Goal: Information Seeking & Learning: Learn about a topic

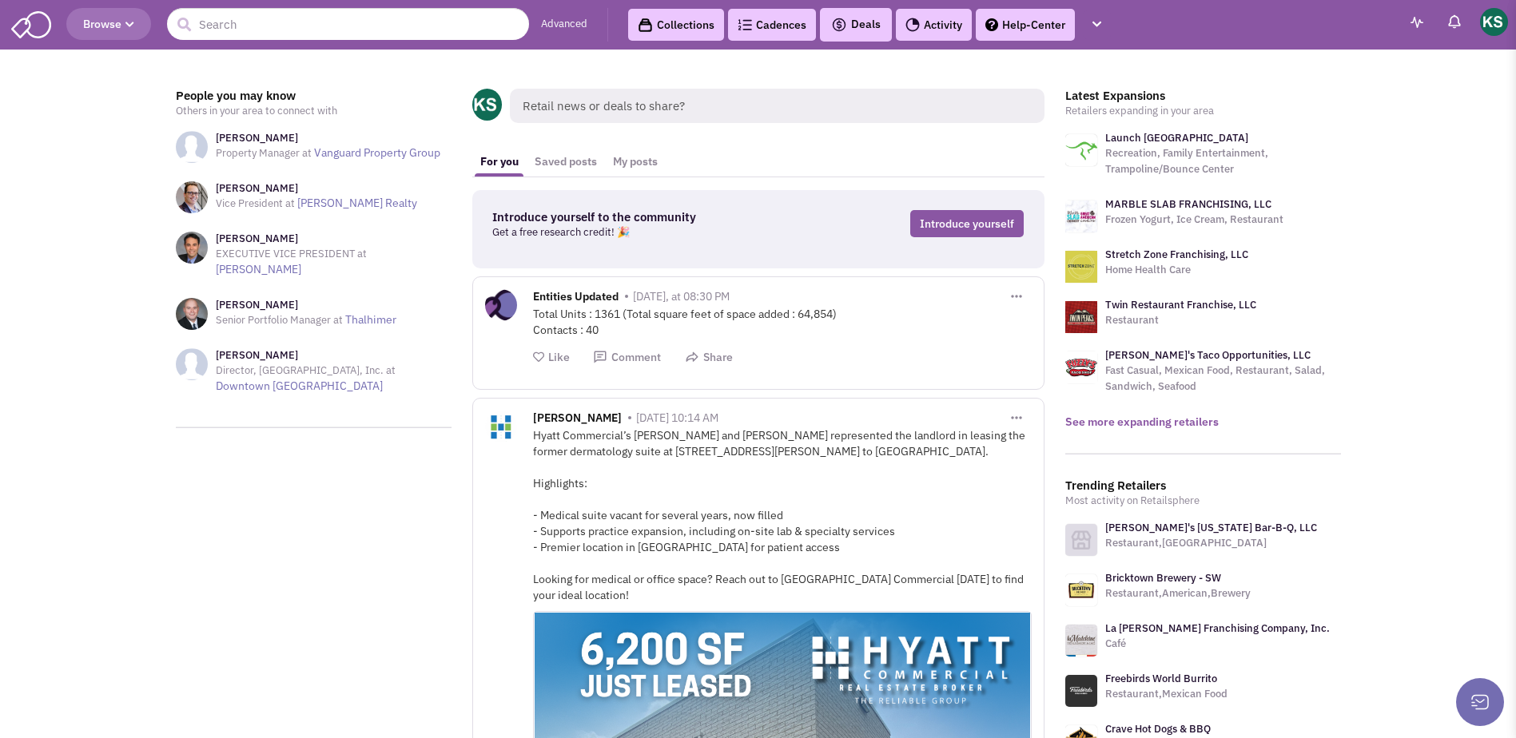
click at [1113, 415] on link "See more expanding retailers" at bounding box center [1141, 422] width 153 height 14
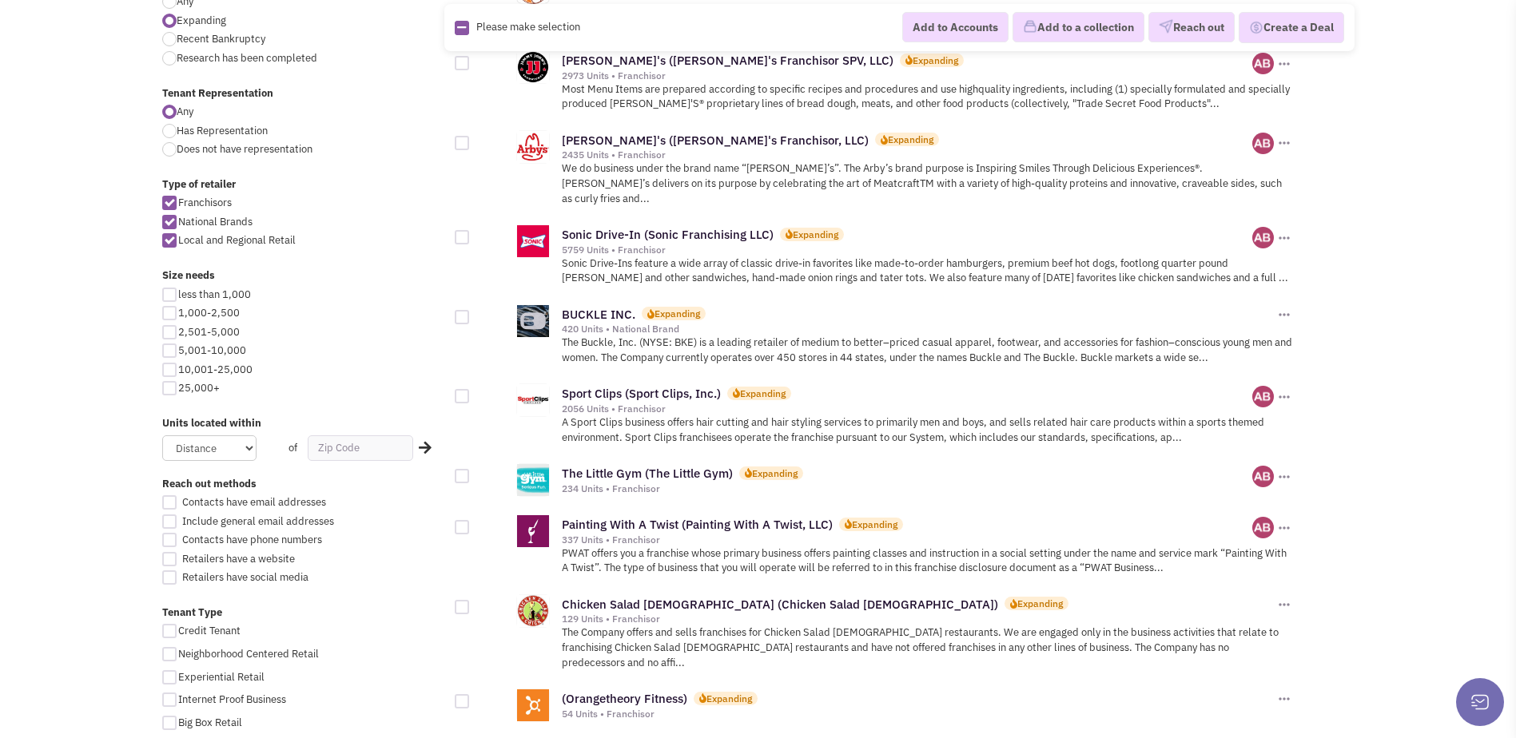
scroll to position [639, 0]
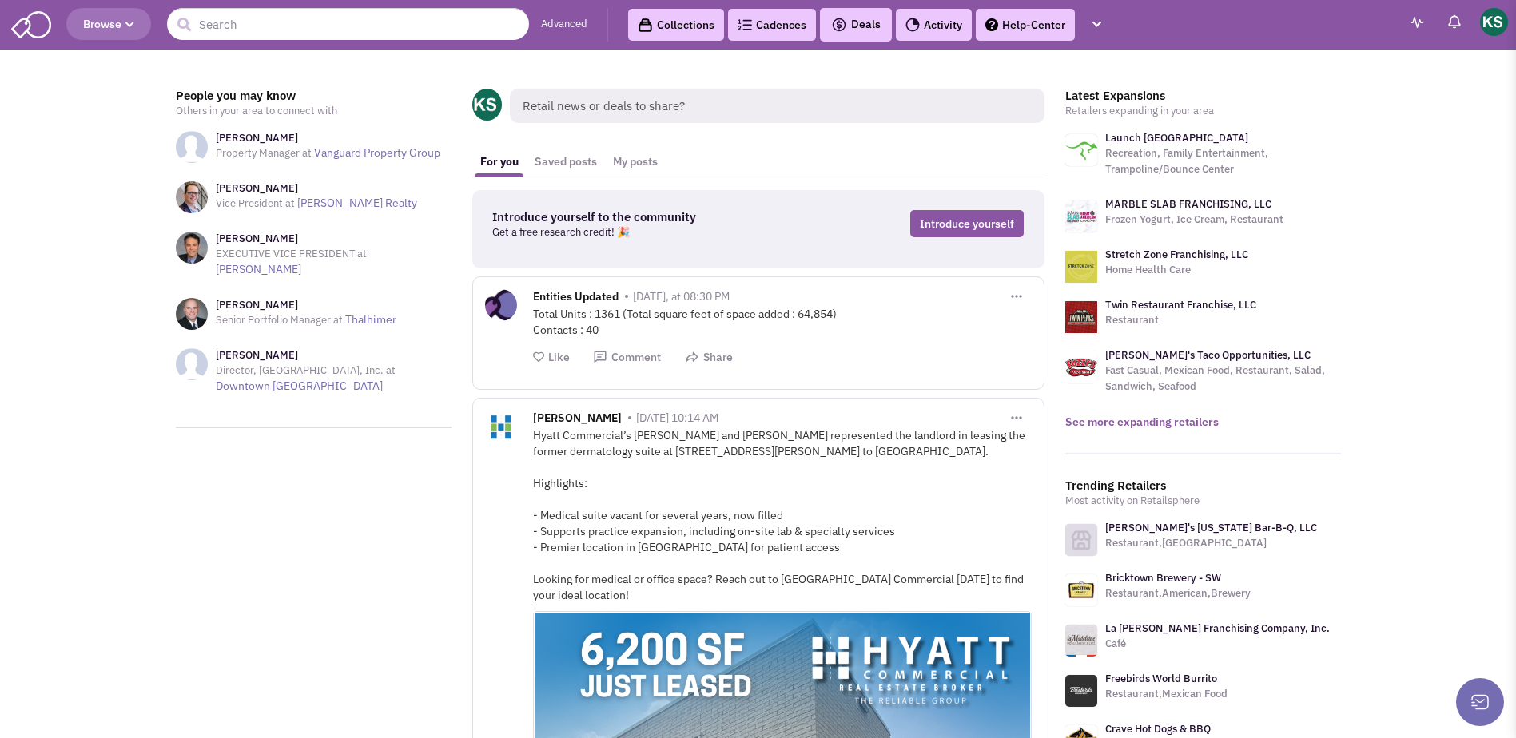
click at [1100, 424] on link "See more expanding retailers" at bounding box center [1141, 422] width 153 height 14
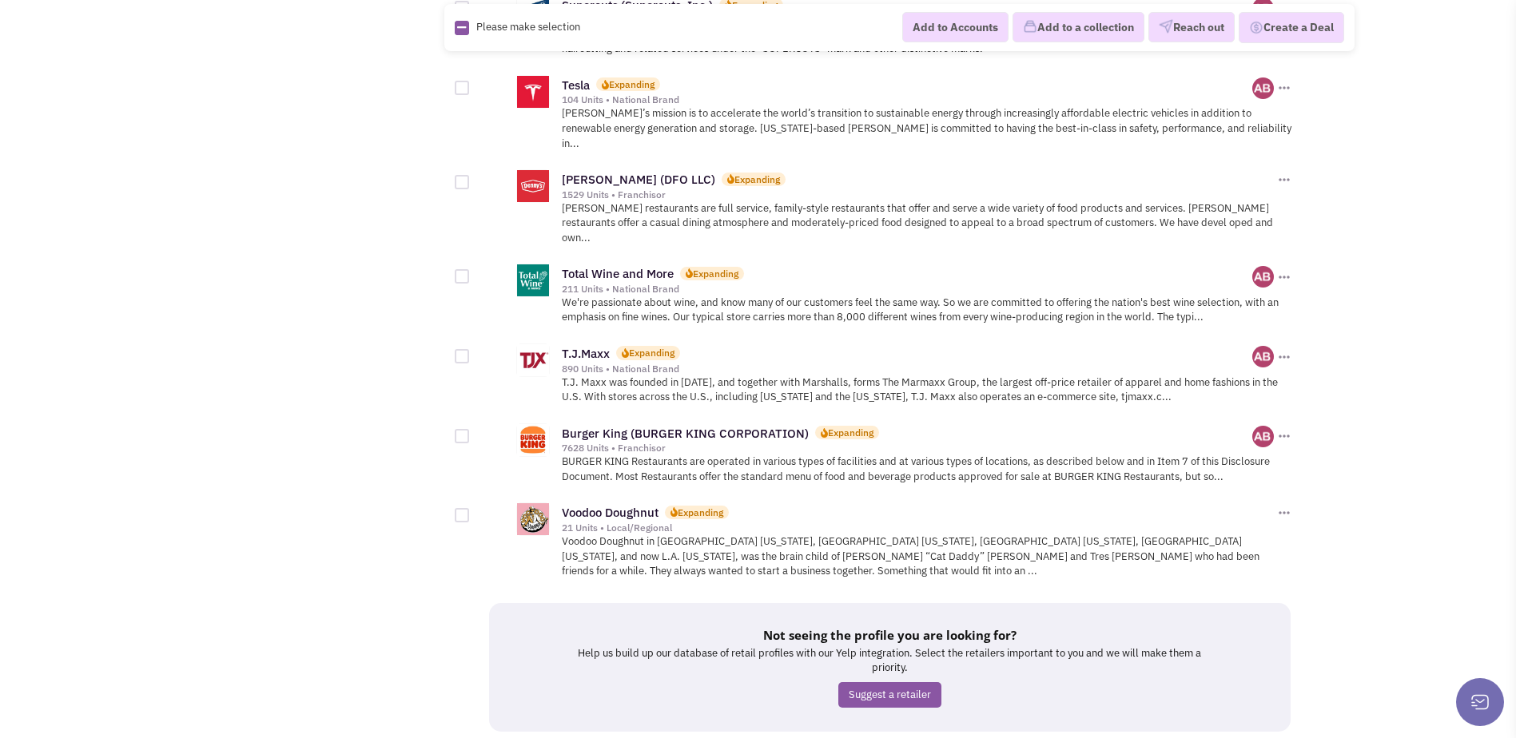
scroll to position [1704, 0]
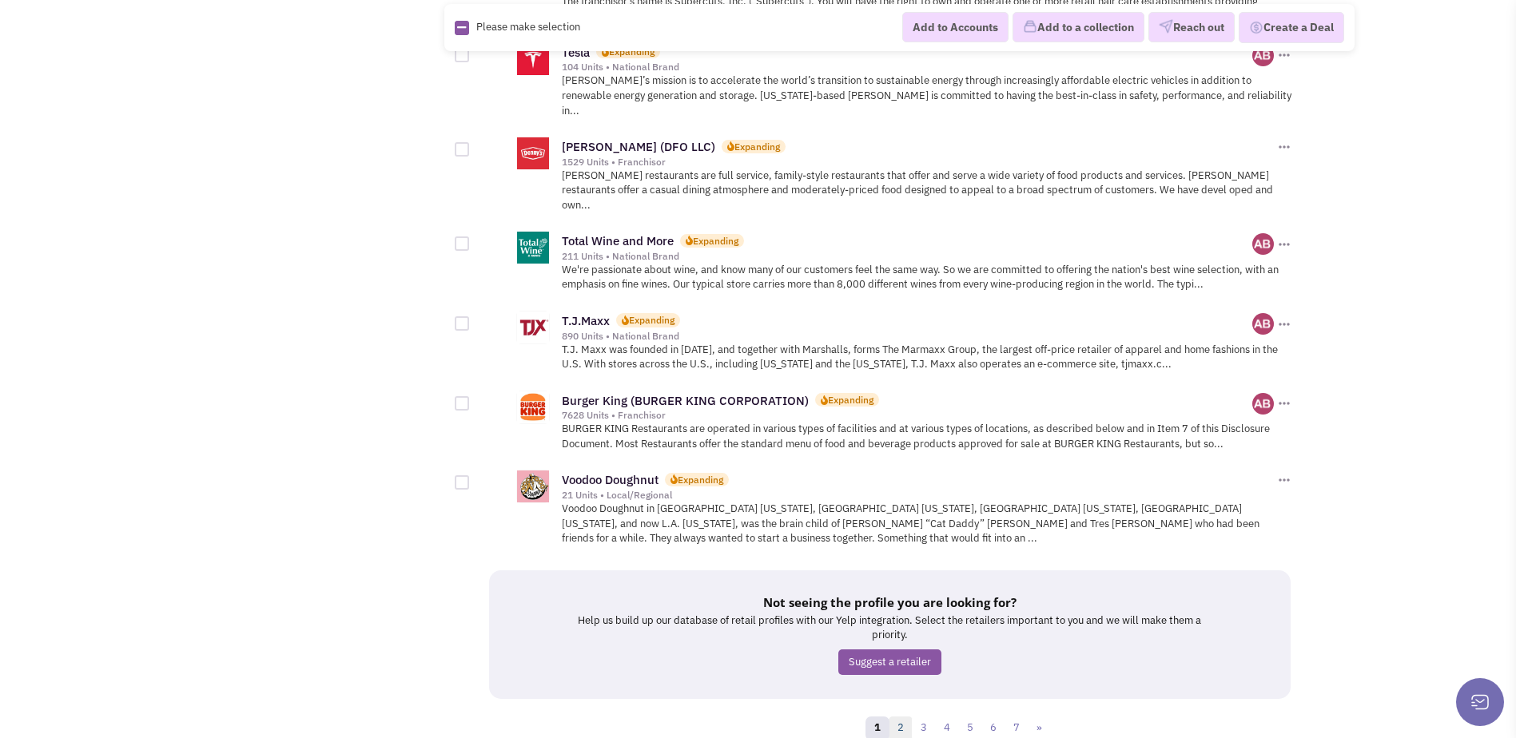
click at [897, 717] on link "2" at bounding box center [901, 729] width 24 height 24
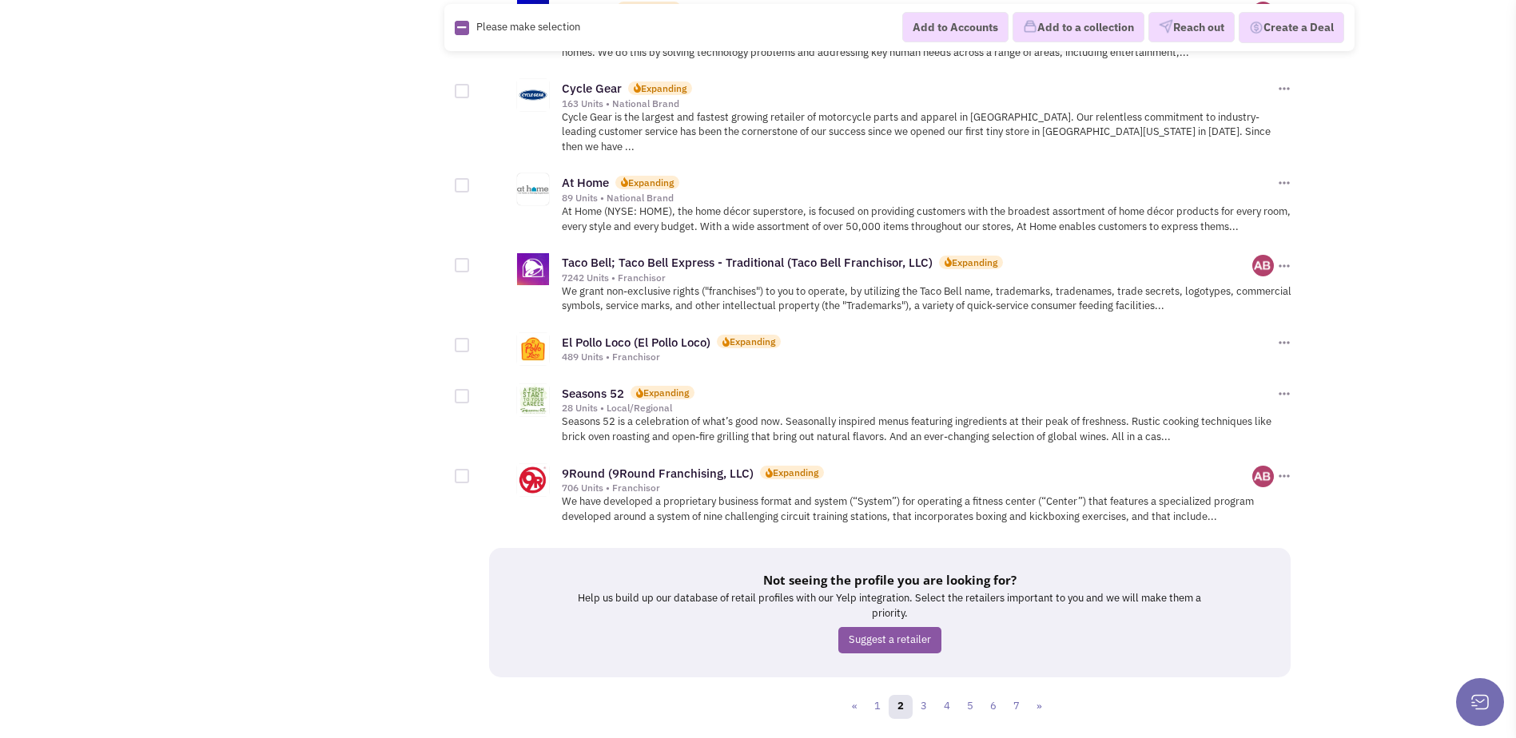
scroll to position [1589, 0]
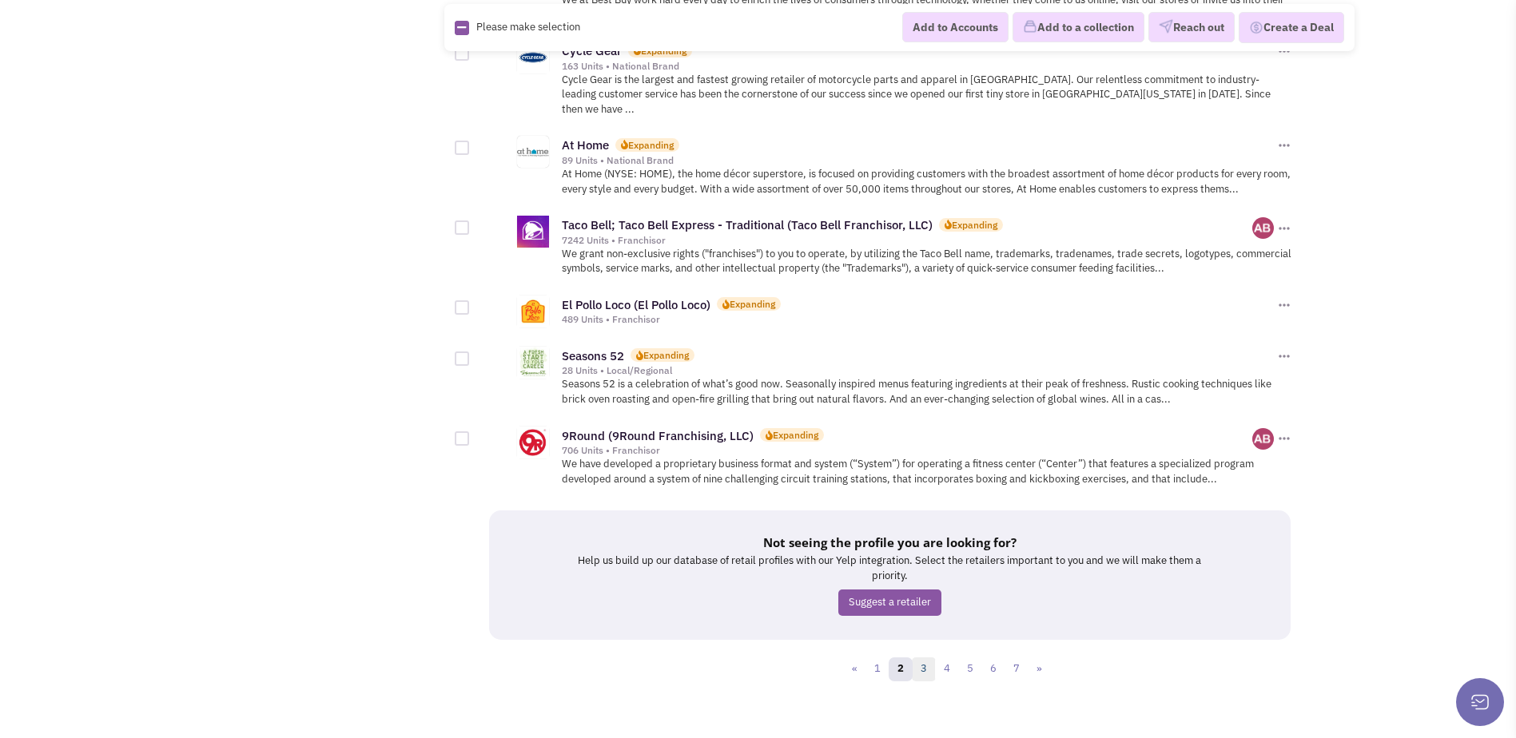
click at [924, 658] on link "3" at bounding box center [924, 670] width 24 height 24
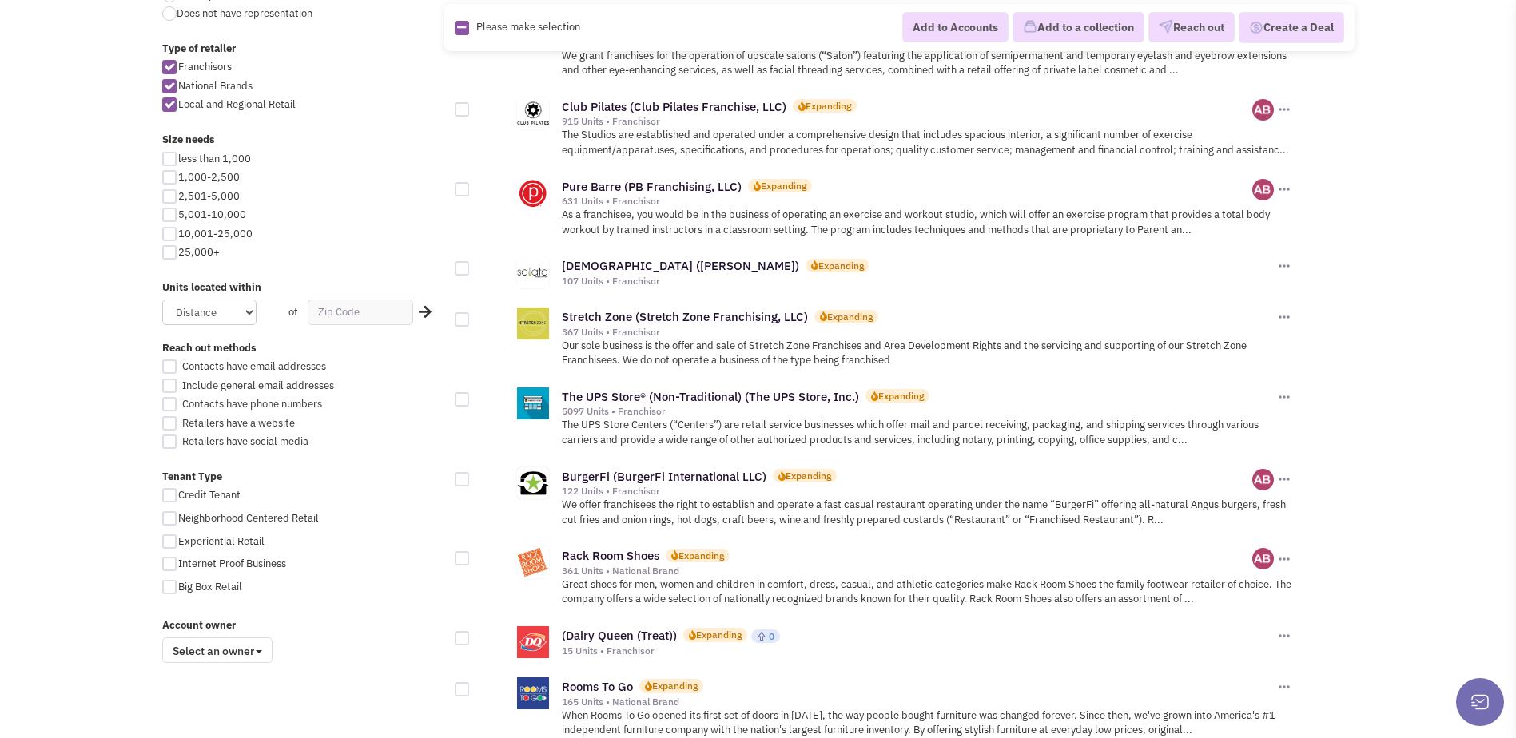
scroll to position [959, 0]
